Goal: Task Accomplishment & Management: Complete application form

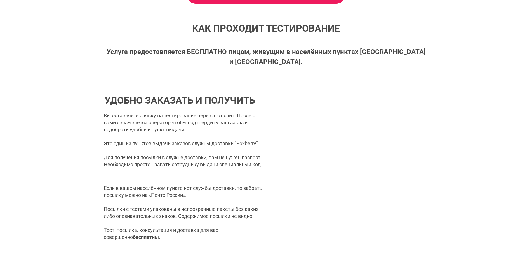
scroll to position [280, 0]
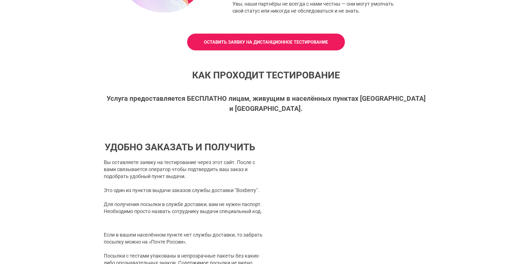
click at [206, 37] on link "ОСТАВИТЬ ЗАЯВКУ НА ДИСТАНЦИОННОЕ ТЕСТИРОВАНИЕ" at bounding box center [266, 42] width 158 height 17
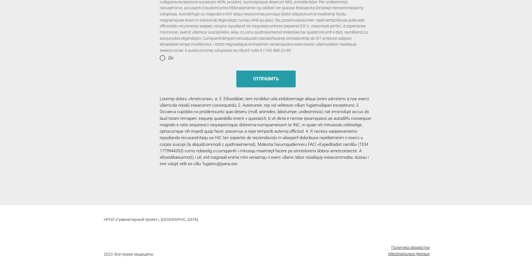
scroll to position [581, 0]
click at [405, 255] on u "Политика обработки персональных данных" at bounding box center [409, 250] width 42 height 11
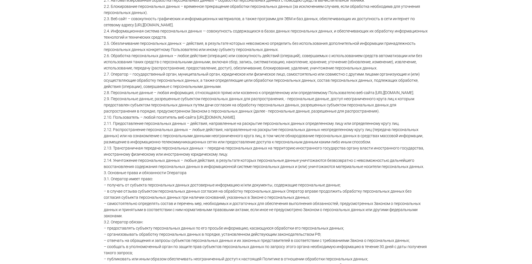
scroll to position [241, 0]
